Goal: Information Seeking & Learning: Learn about a topic

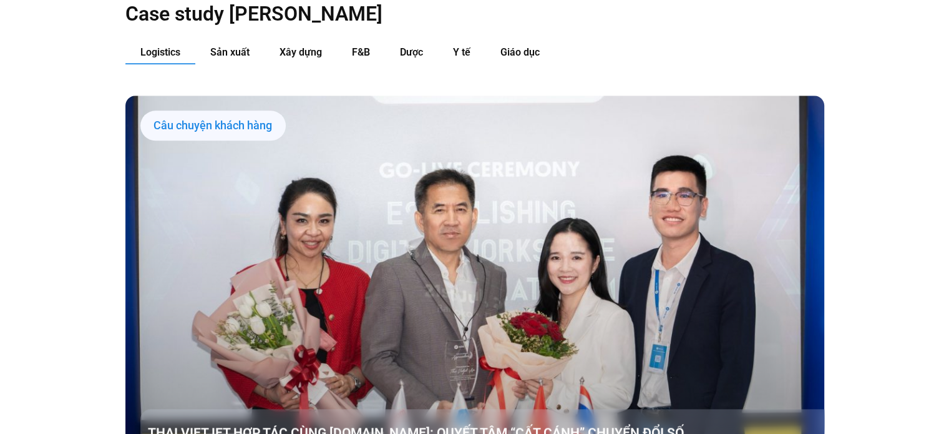
scroll to position [1380, 0]
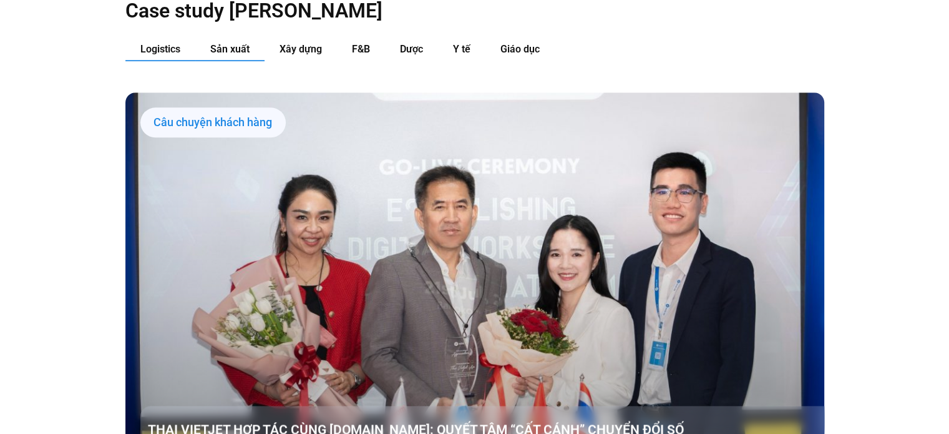
click at [219, 43] on span "Sản xuất" at bounding box center [229, 49] width 39 height 12
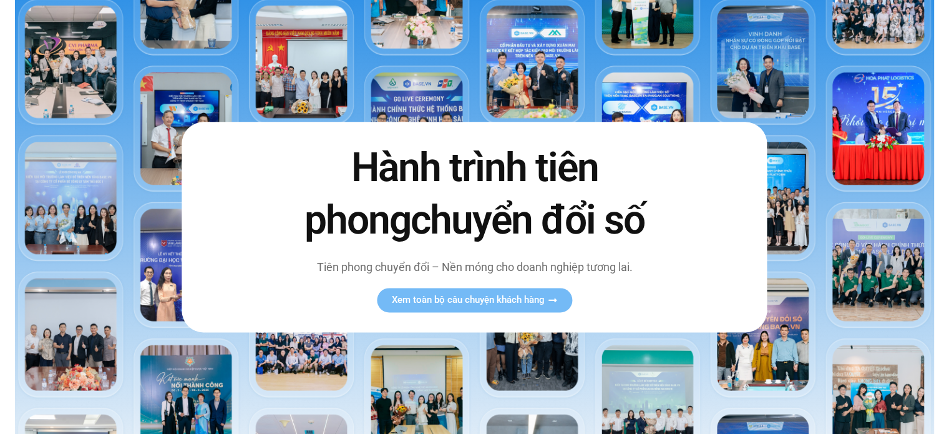
scroll to position [0, 0]
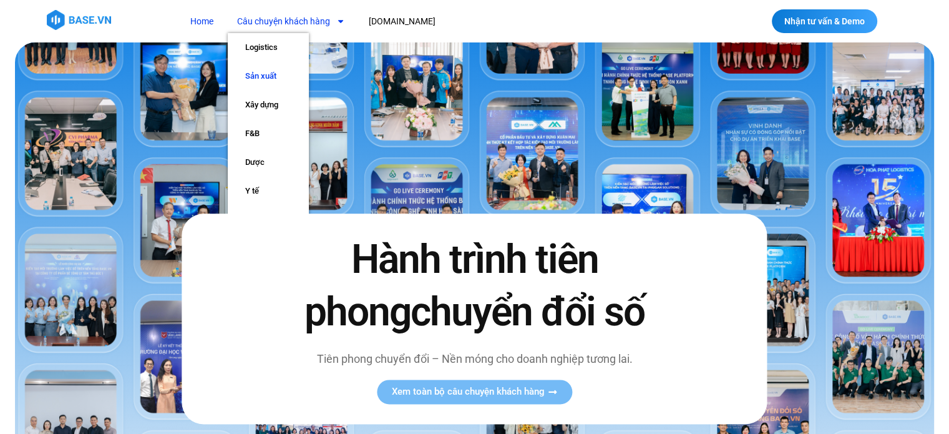
click at [272, 78] on link "Sản xuất" at bounding box center [268, 76] width 81 height 29
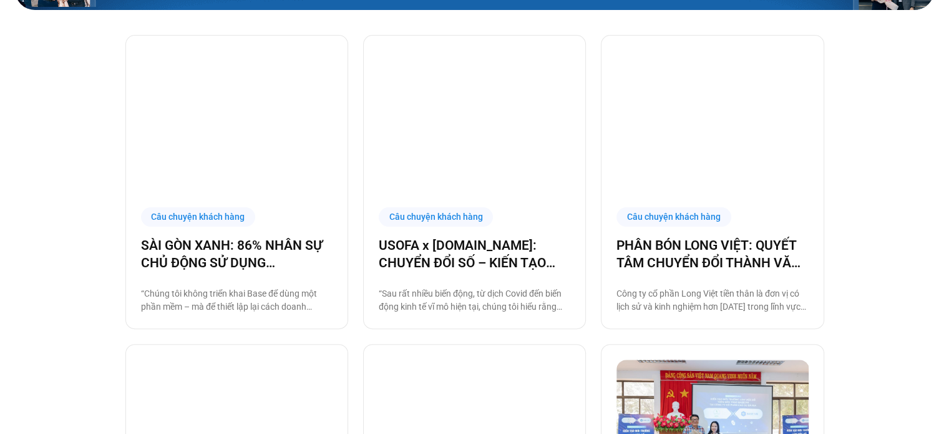
scroll to position [323, 0]
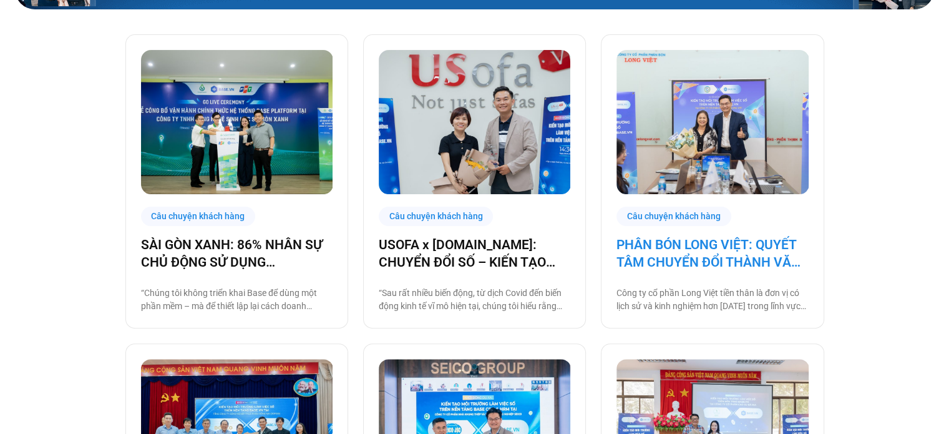
click at [652, 252] on link "PHÂN BÓN LONG VIỆT: QUYẾT TÂM CHUYỂN ĐỔI THÀNH VĂN PHÒNG SỐ, GIẢM CÁC THỦ TỤC G…" at bounding box center [713, 253] width 192 height 35
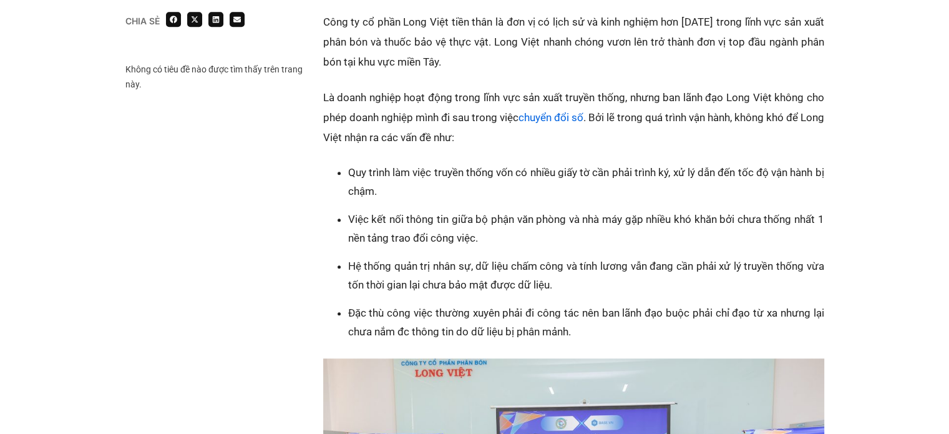
scroll to position [801, 0]
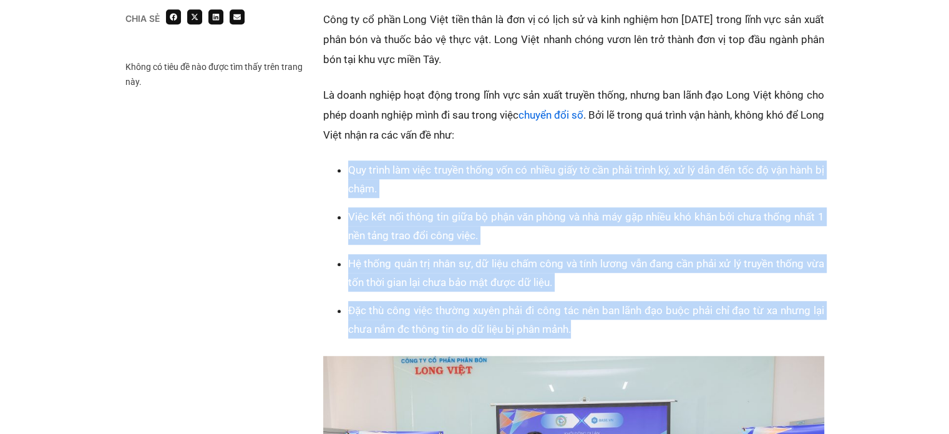
drag, startPoint x: 327, startPoint y: 164, endPoint x: 623, endPoint y: 321, distance: 335.0
click at [623, 321] on div "Quy trình làm việc truyền thống vốn có nhiều giấy tờ cần phải trình ký, xử lý d…" at bounding box center [573, 403] width 501 height 487
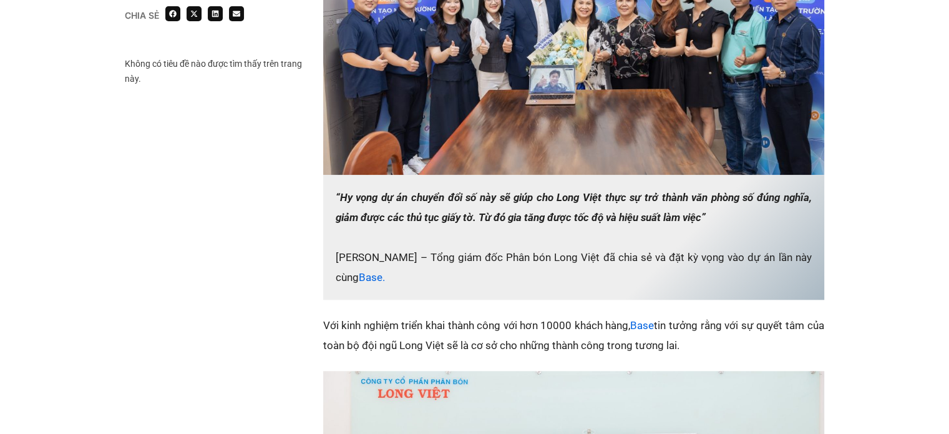
scroll to position [1276, 0]
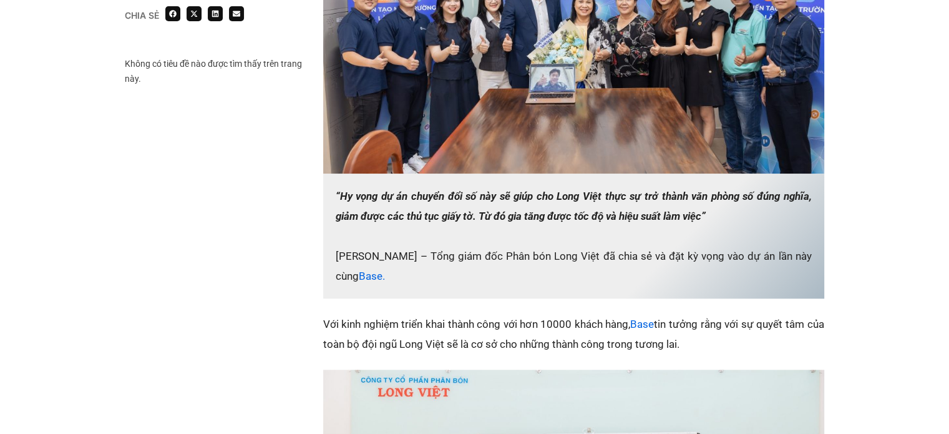
copy ul "Quy trình làm việc truyền thống vốn có nhiều giấy tờ cần phải trình ký, xử lý d…"
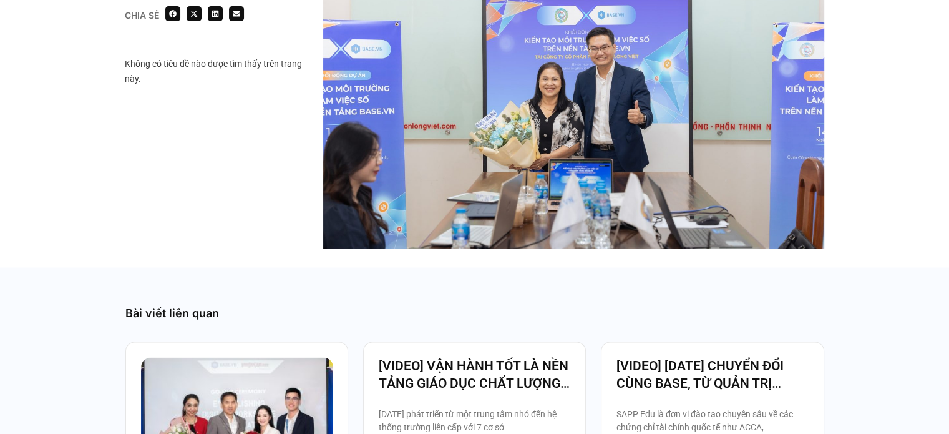
scroll to position [1707, 0]
